Goal: Obtain resource: Download file/media

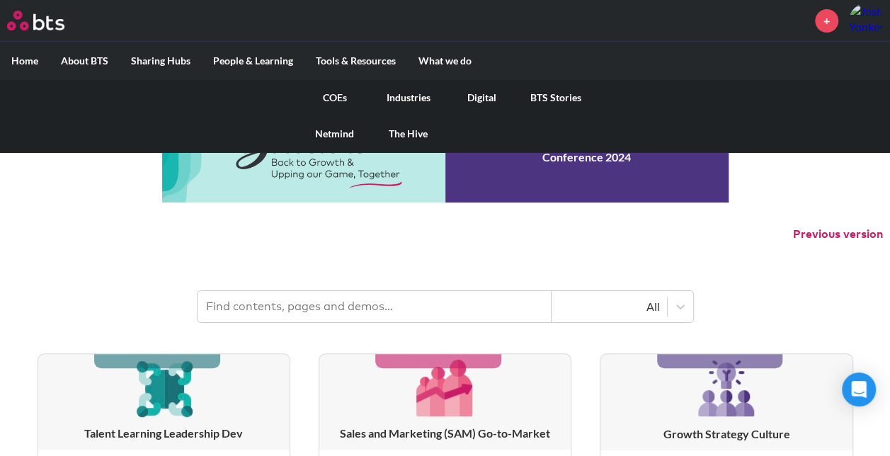
click at [337, 96] on link "COEs" at bounding box center [335, 97] width 74 height 37
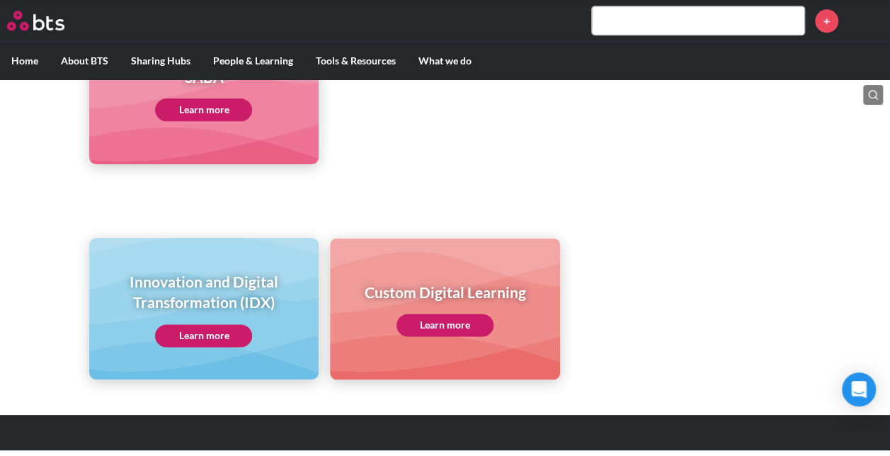
scroll to position [843, 0]
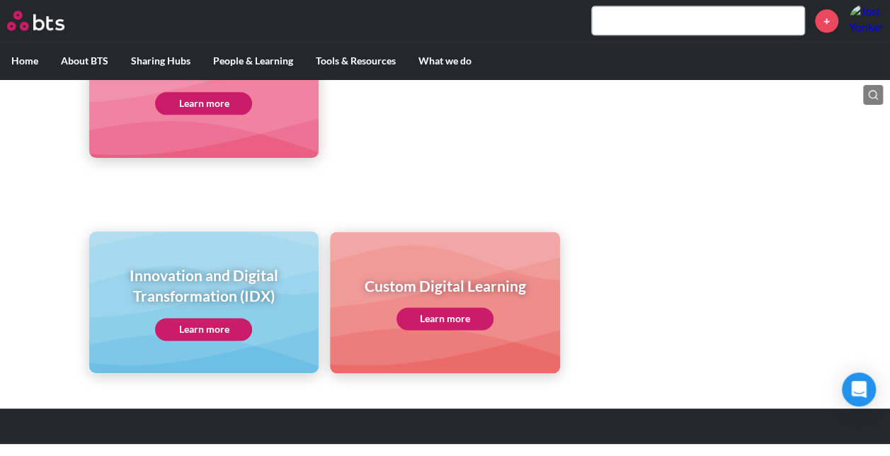
click at [221, 324] on link "Learn more" at bounding box center [203, 329] width 97 height 23
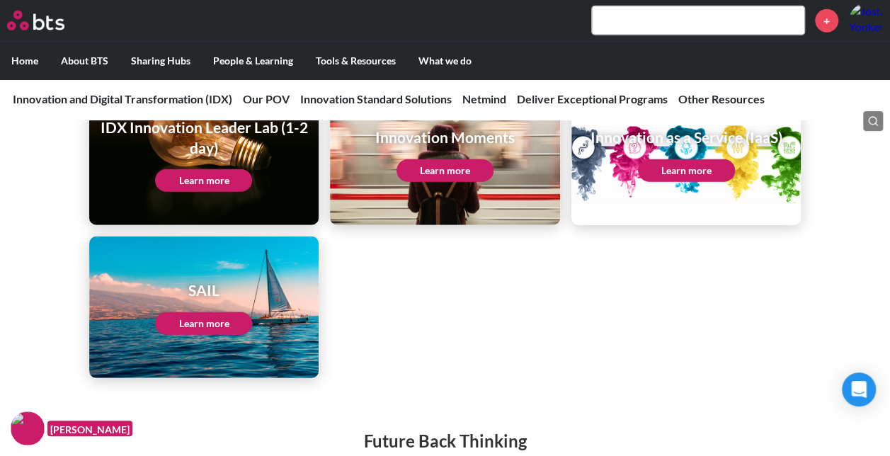
scroll to position [1824, 0]
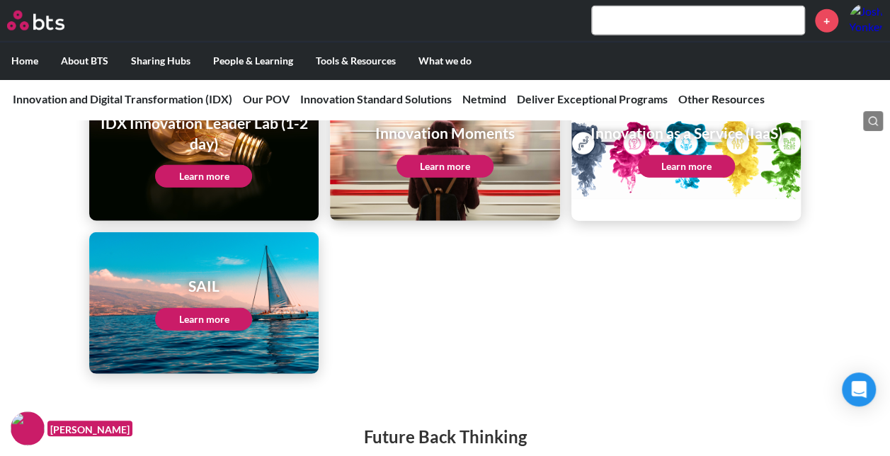
click at [234, 308] on link "Learn more" at bounding box center [203, 319] width 97 height 23
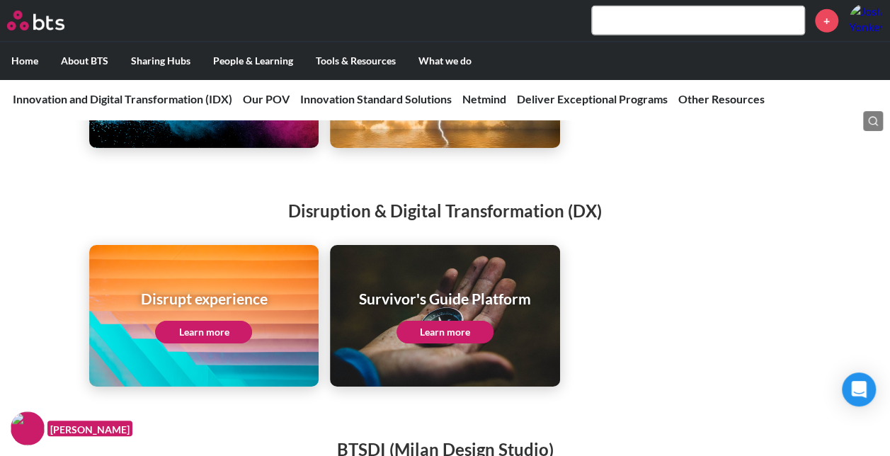
scroll to position [2290, 0]
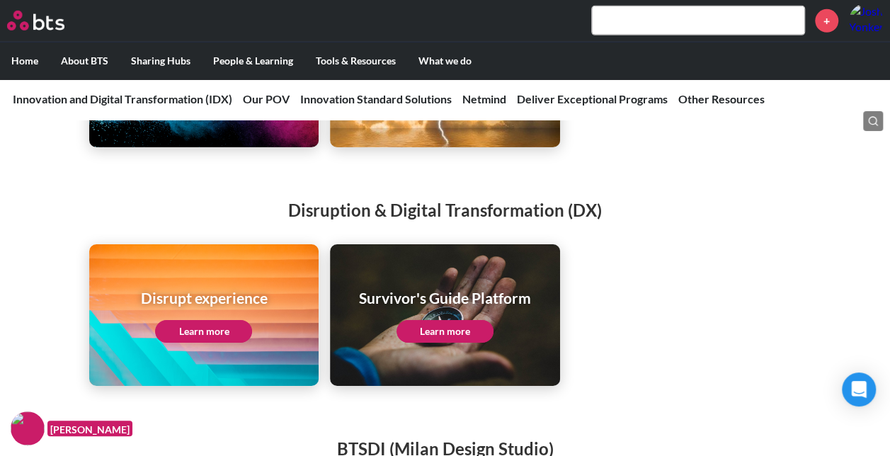
click at [217, 320] on link "Learn more" at bounding box center [203, 331] width 97 height 23
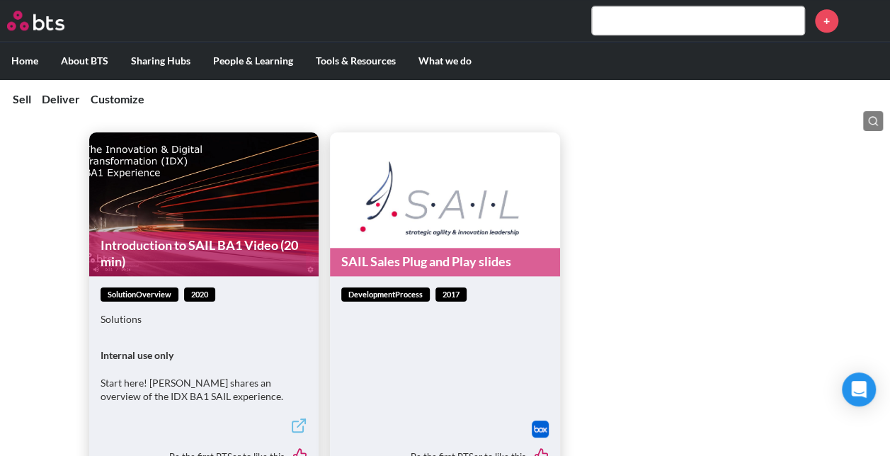
scroll to position [623, 0]
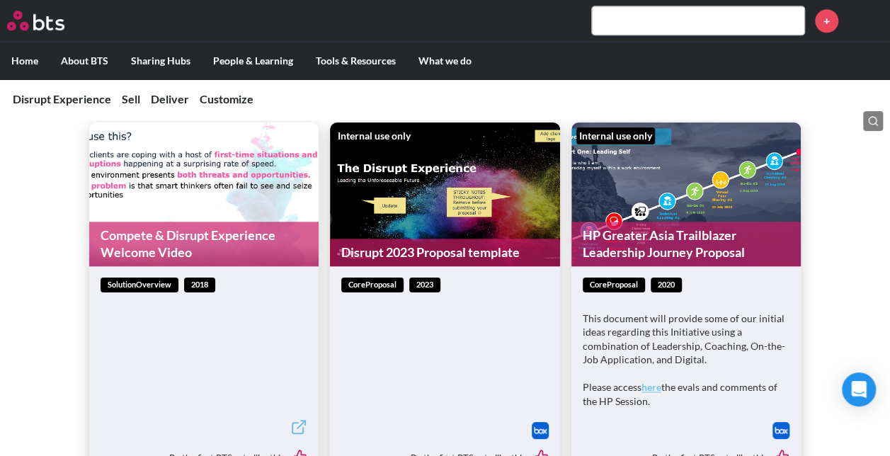
scroll to position [663, 0]
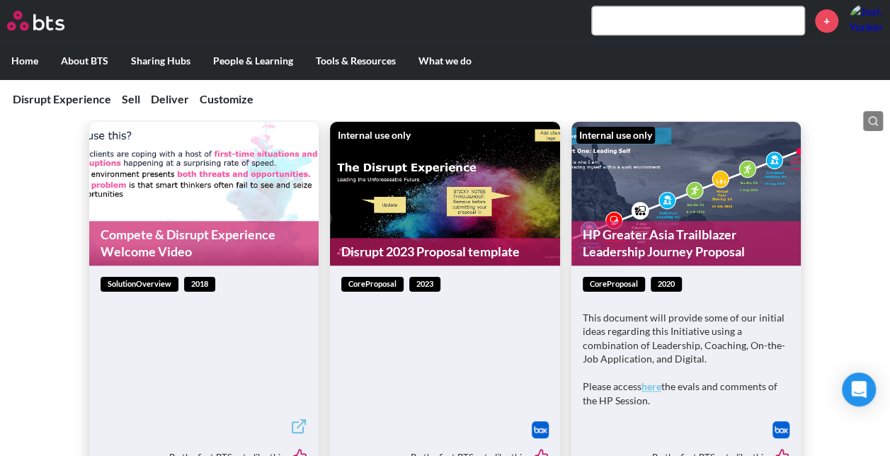
click at [432, 242] on link "Disrupt 2023 Proposal template" at bounding box center [445, 252] width 230 height 28
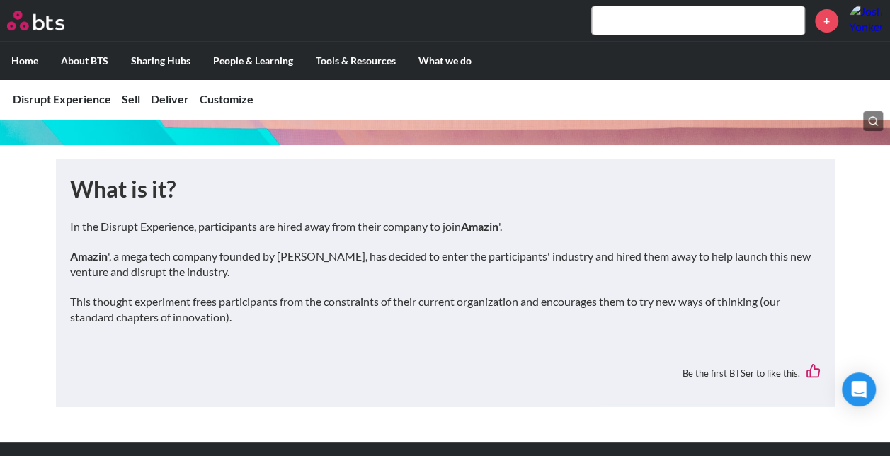
scroll to position [204, 0]
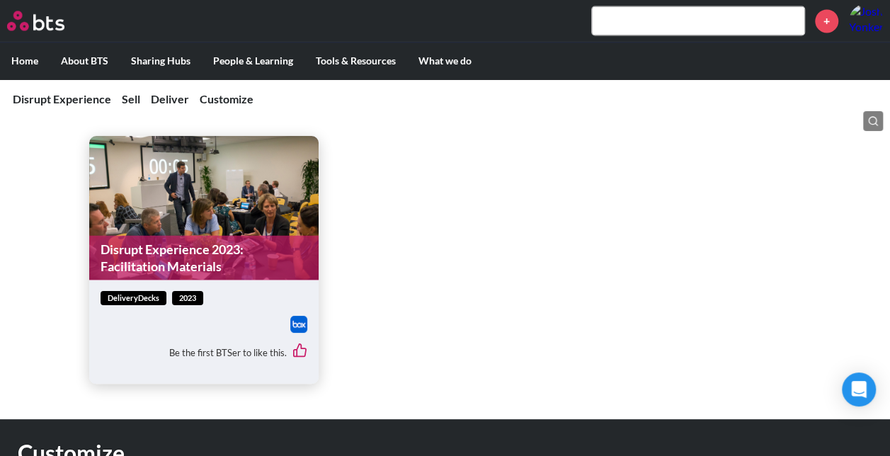
scroll to position [1189, 0]
click at [268, 262] on link "Disrupt Experience 2023: Facilitation Materials" at bounding box center [204, 256] width 230 height 45
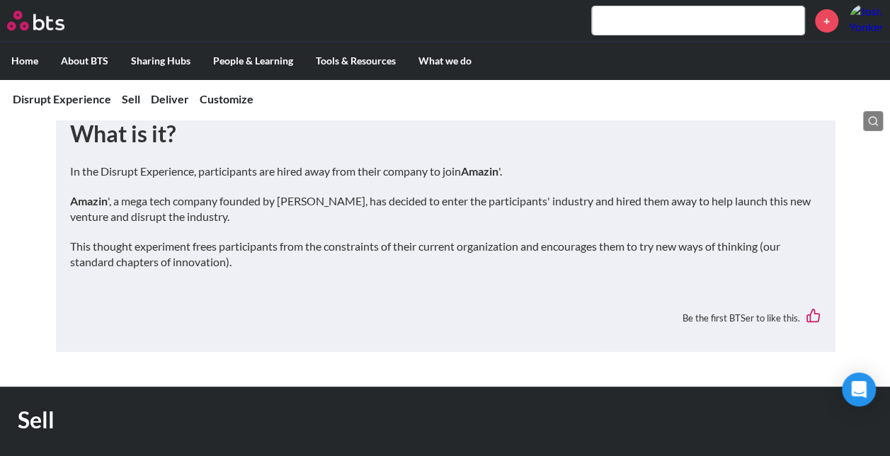
scroll to position [0, 0]
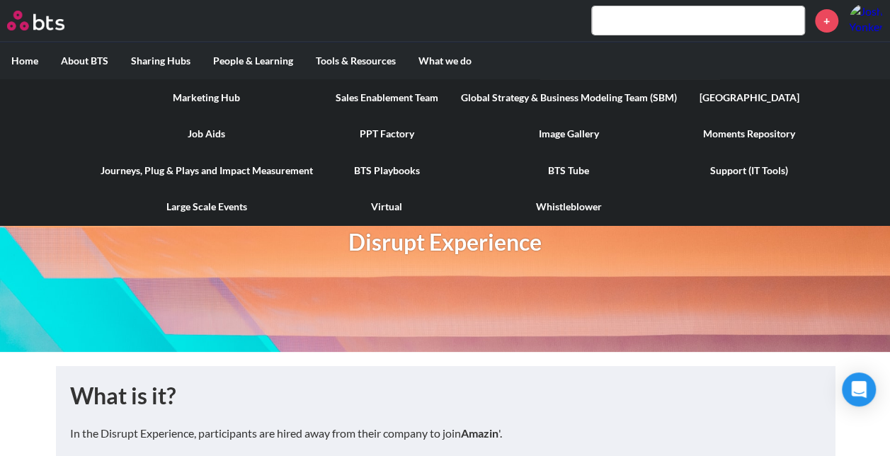
click at [224, 98] on link "Marketing Hub" at bounding box center [206, 97] width 235 height 37
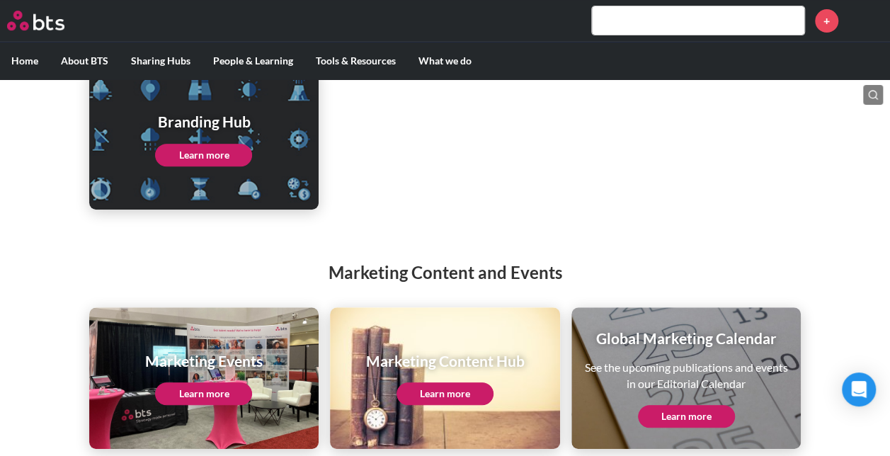
scroll to position [246, 0]
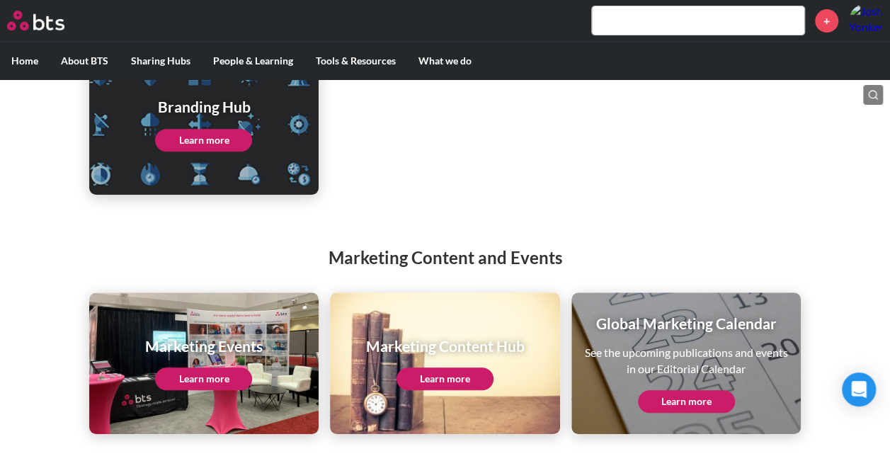
click at [464, 375] on link "Learn more" at bounding box center [444, 378] width 97 height 23
